Goal: Information Seeking & Learning: Learn about a topic

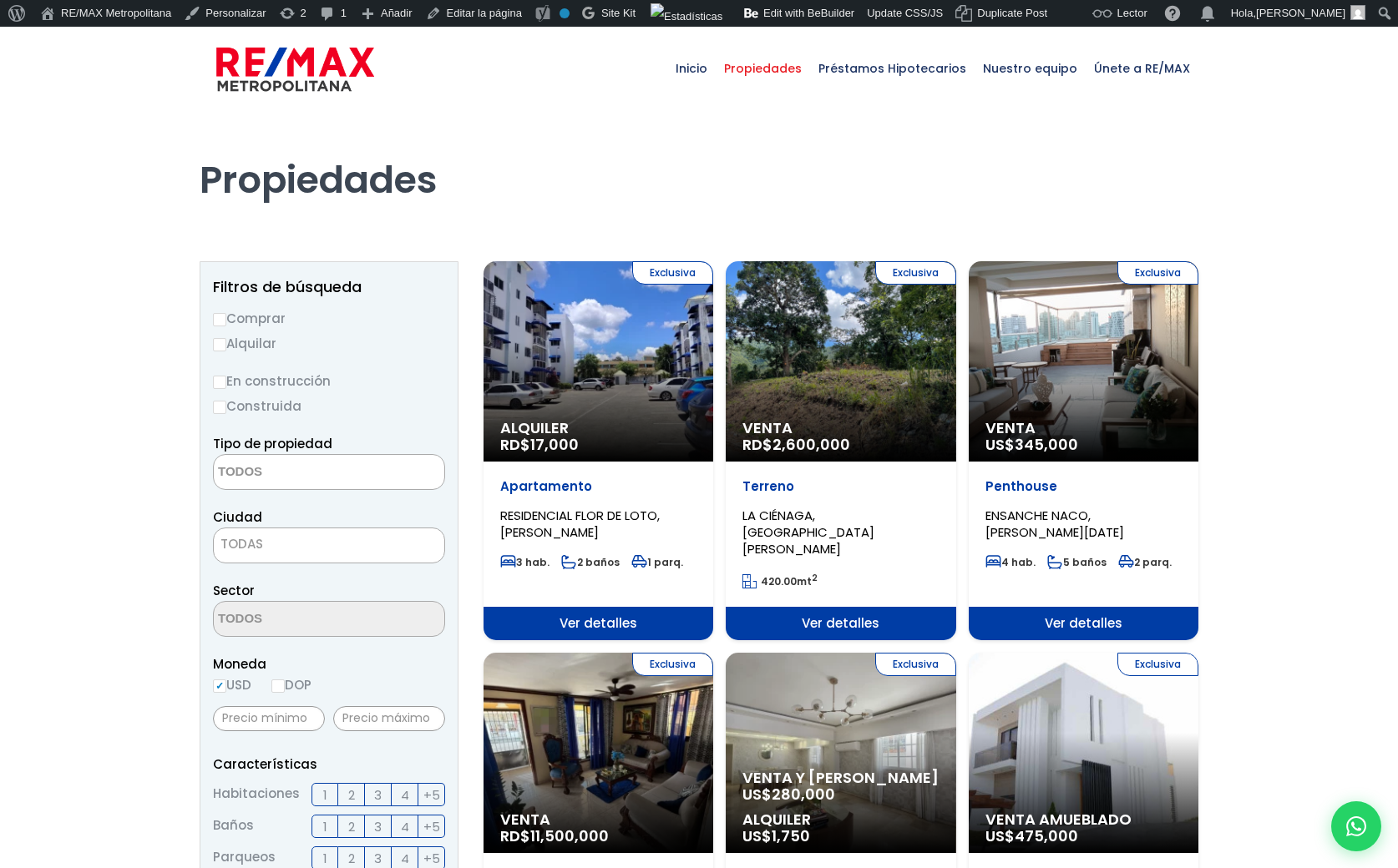
select select
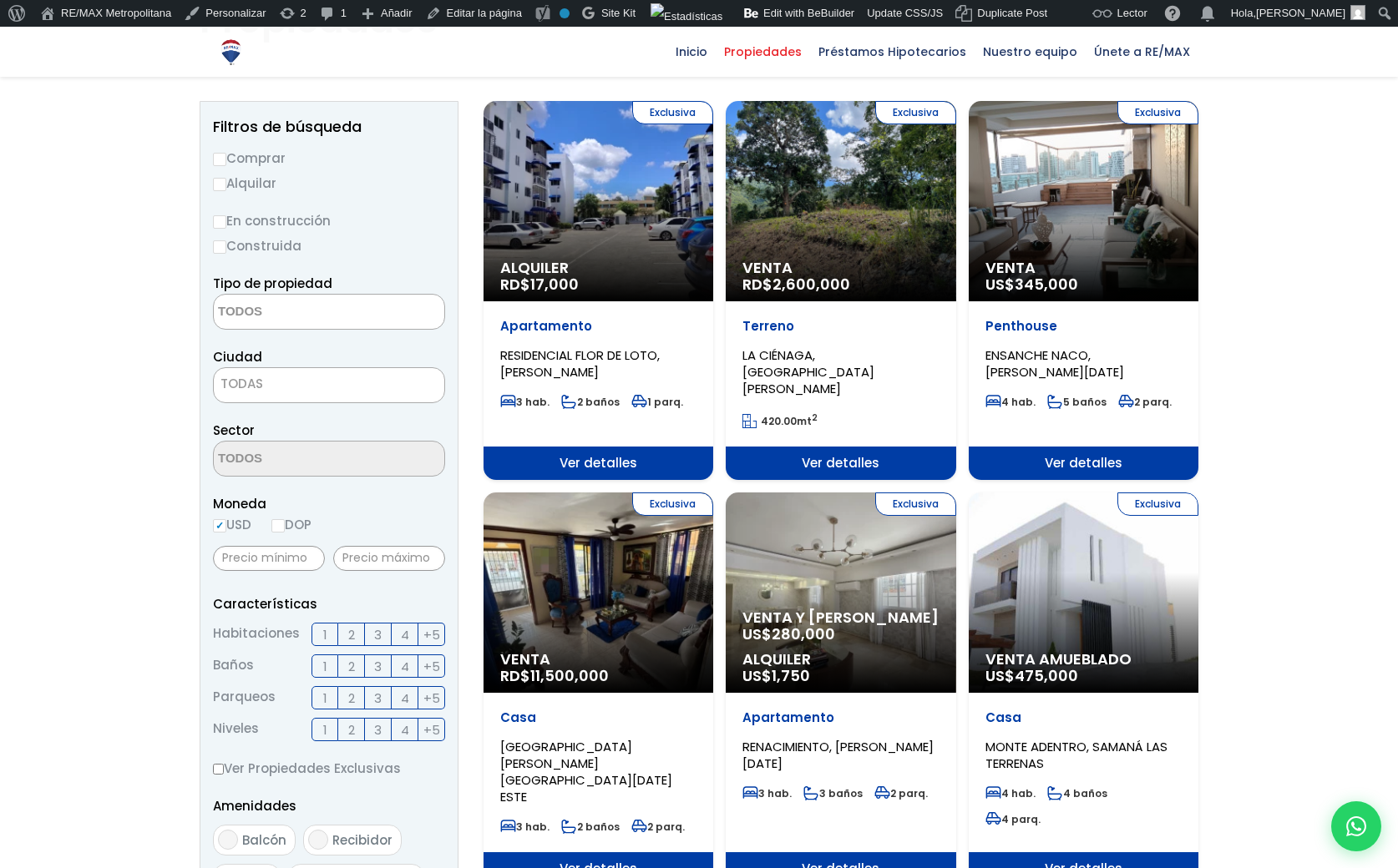
scroll to position [160, 0]
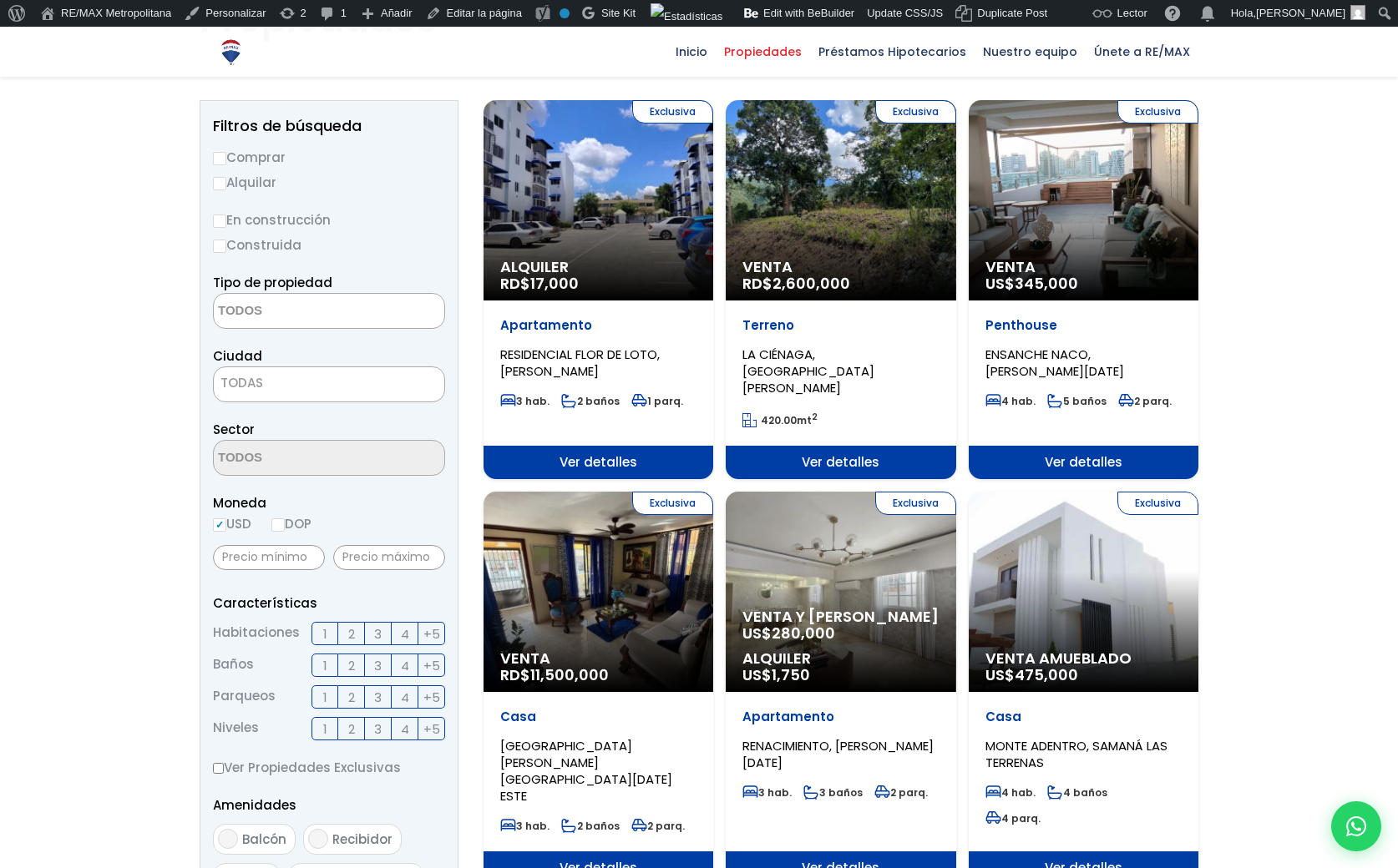
click at [779, 561] on div "Exclusiva Venta y Alquiler US$ 280,000 Alquiler US$ 1,750" at bounding box center [840, 592] width 230 height 200
